Goal: Find specific page/section: Find specific page/section

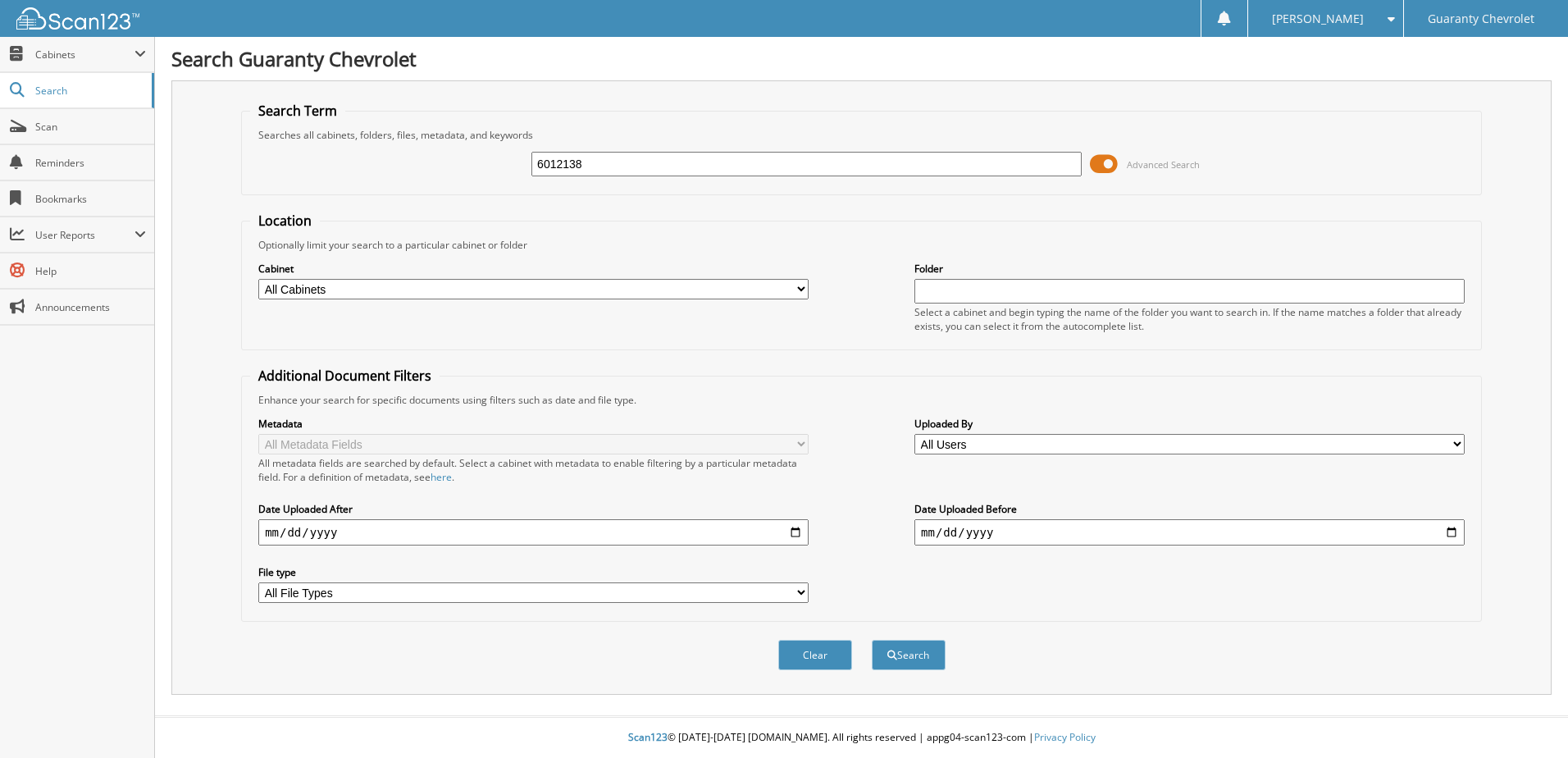
type input "6012138"
click at [872, 640] on button "Search" at bounding box center [909, 655] width 74 height 30
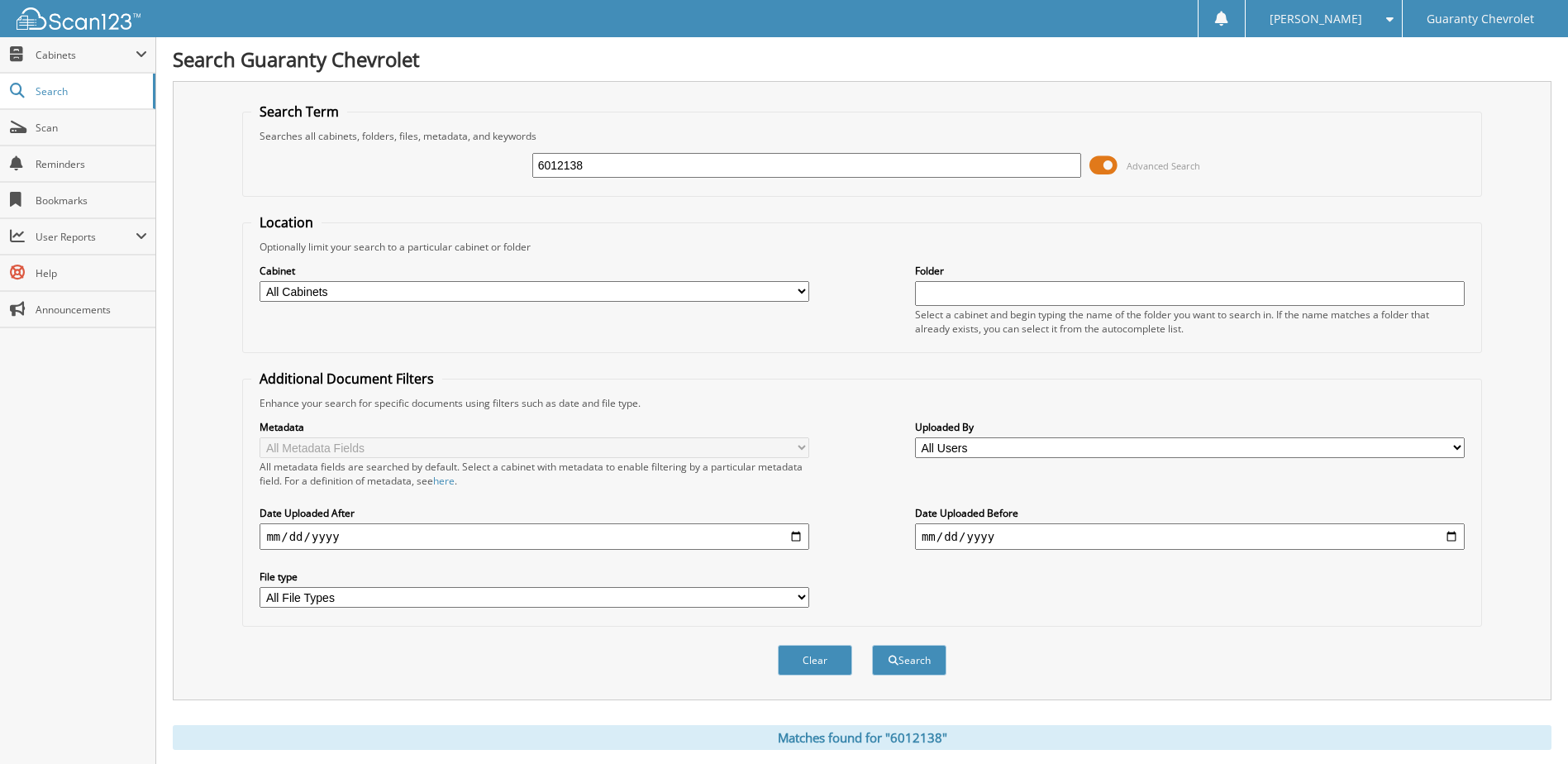
scroll to position [262, 0]
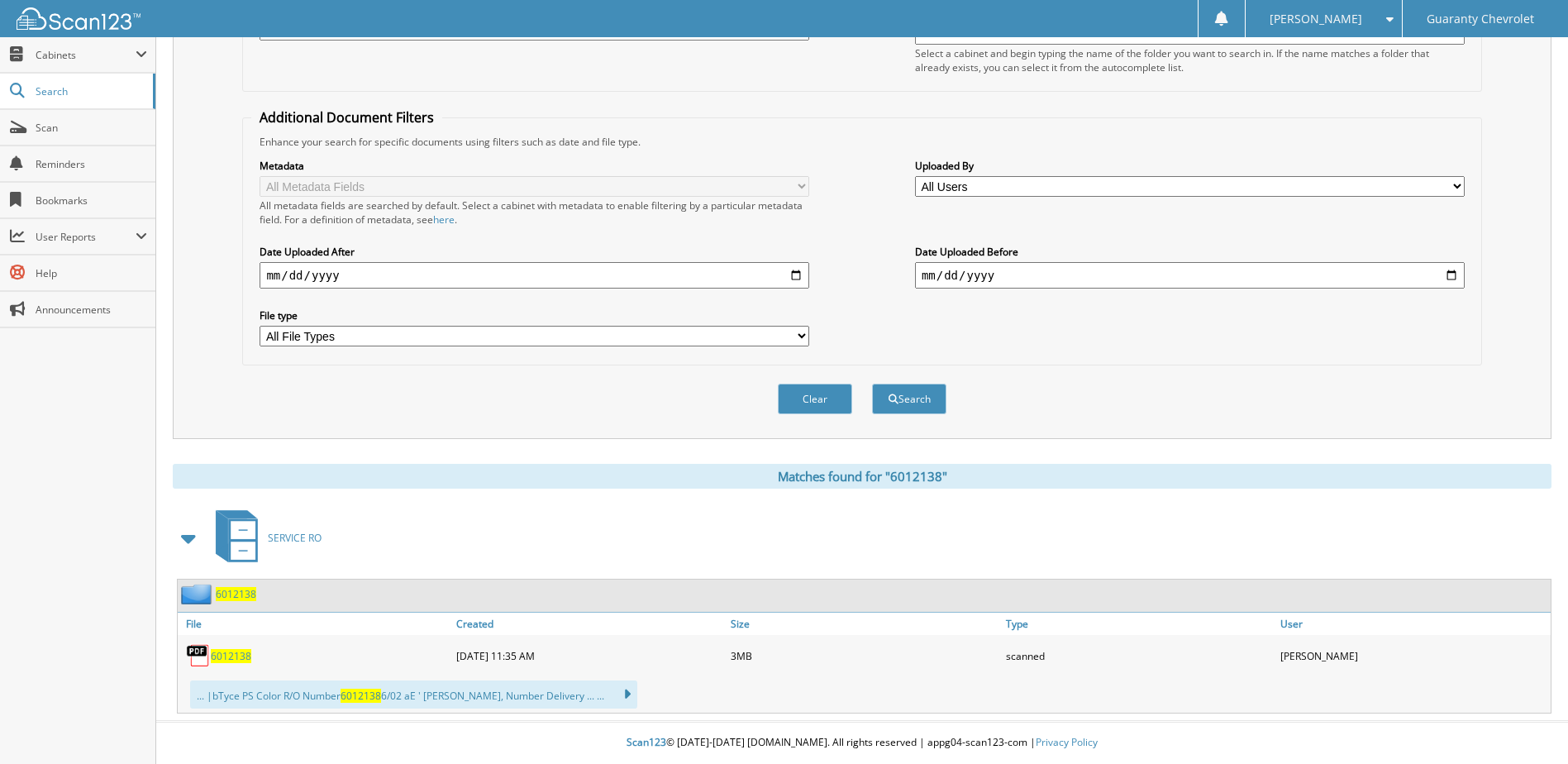
click at [222, 654] on span "6012138" at bounding box center [230, 656] width 40 height 14
click at [1380, 391] on div "Clear Search" at bounding box center [861, 399] width 1240 height 67
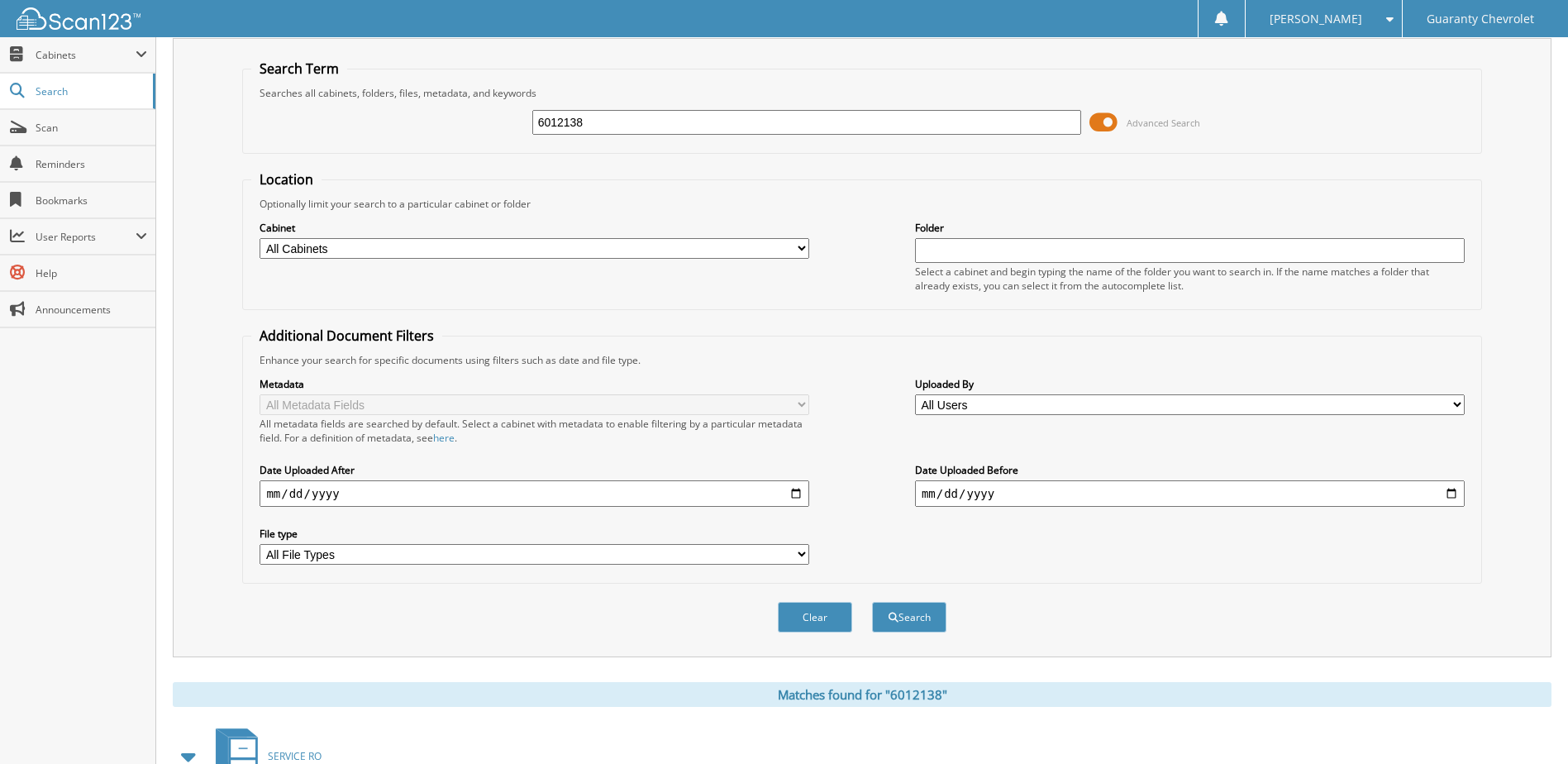
scroll to position [0, 0]
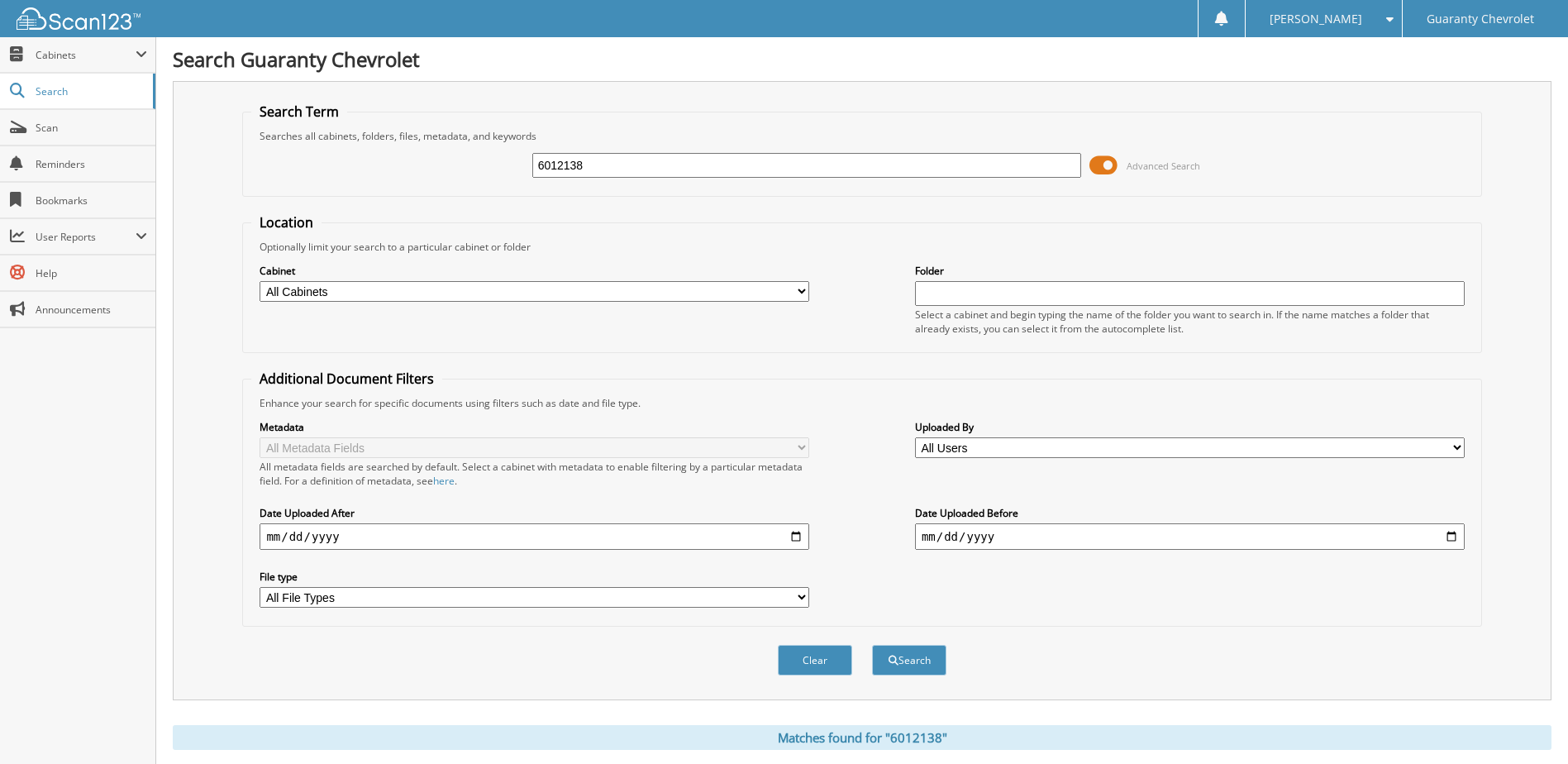
click at [1499, 168] on div "Search Term Searches all cabinets, folders, files, metadata, and keywords 60121…" at bounding box center [862, 390] width 1379 height 619
